Goal: Contribute content

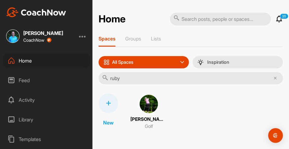
click at [189, 123] on div "New Ruby Watt Golf" at bounding box center [191, 112] width 185 height 37
click at [144, 107] on img at bounding box center [149, 104] width 20 height 20
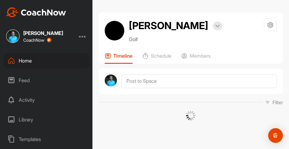
click at [30, 59] on div "Home" at bounding box center [46, 60] width 86 height 15
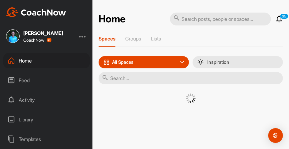
click at [132, 77] on input "text" at bounding box center [191, 78] width 185 height 12
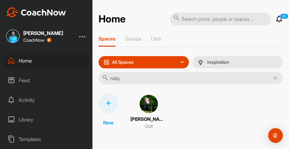
type input "ruby"
click at [146, 113] on span at bounding box center [149, 104] width 20 height 20
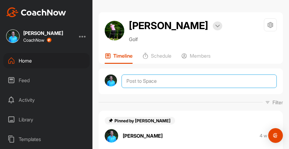
click at [171, 77] on textarea at bounding box center [199, 81] width 155 height 13
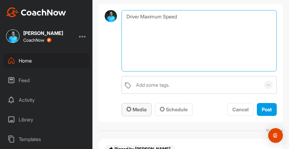
scroll to position [67, 0]
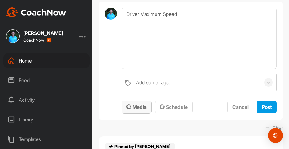
click at [135, 109] on span "Media" at bounding box center [137, 107] width 20 height 6
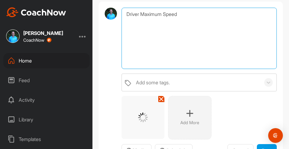
click at [182, 14] on textarea "Driver Maximum Speed" at bounding box center [199, 38] width 155 height 61
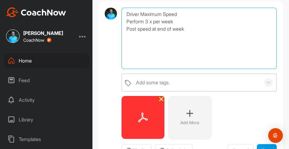
type textarea "Driver Maximum Speed Perform 3 x per week Post speed at end of week"
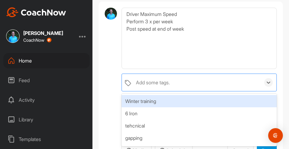
click at [172, 82] on div "Add some tags." at bounding box center [197, 82] width 128 height 17
type input "driver"
click at [149, 102] on div "driver training" at bounding box center [199, 101] width 155 height 12
type input "speed"
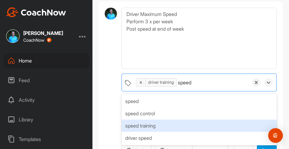
click at [155, 124] on div "speed training" at bounding box center [199, 126] width 155 height 12
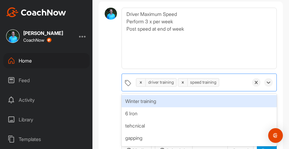
click at [112, 75] on div at bounding box center [111, 83] width 12 height 150
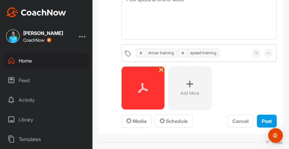
scroll to position [102, 0]
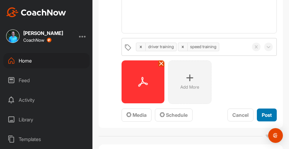
click at [270, 118] on span "Post" at bounding box center [267, 115] width 10 height 6
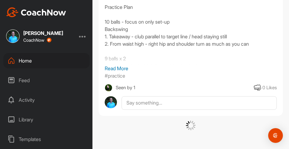
scroll to position [0, 0]
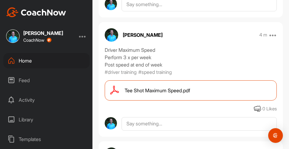
scroll to position [304, 0]
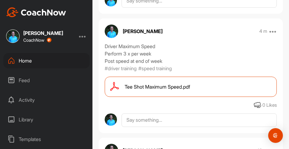
click at [178, 86] on span "Tee Shot Maximum Speed.pdf" at bounding box center [158, 86] width 66 height 7
